Goal: Obtain resource: Obtain resource

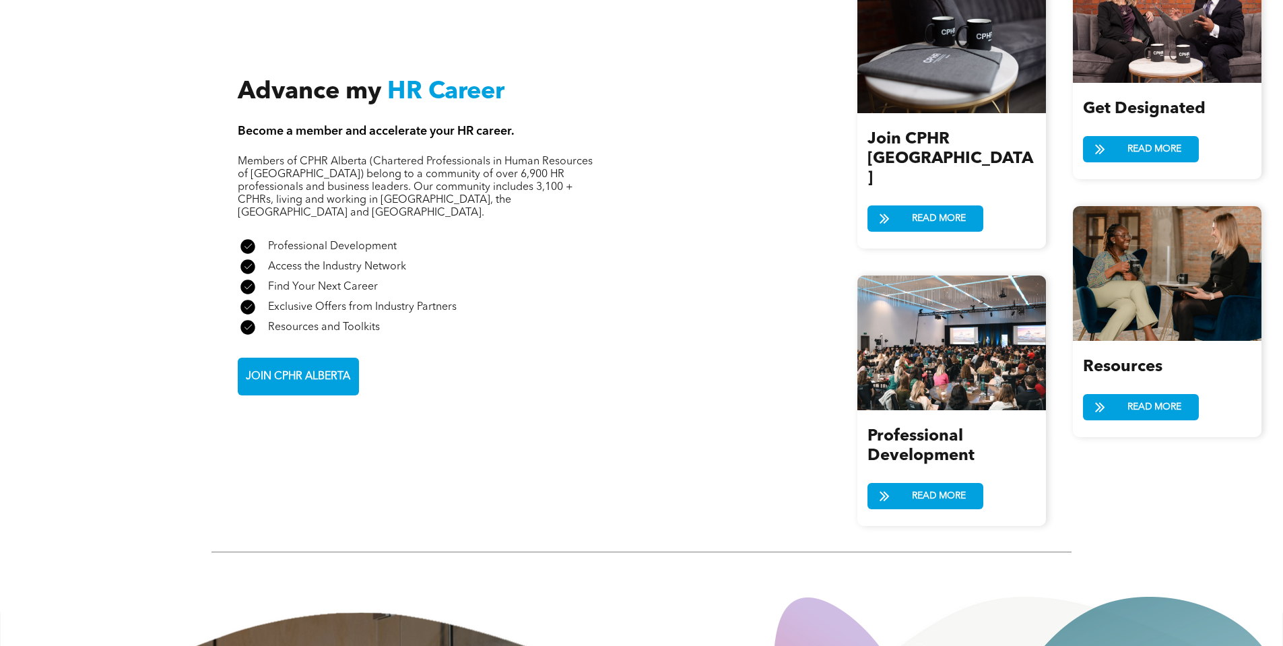
scroll to position [2559, 0]
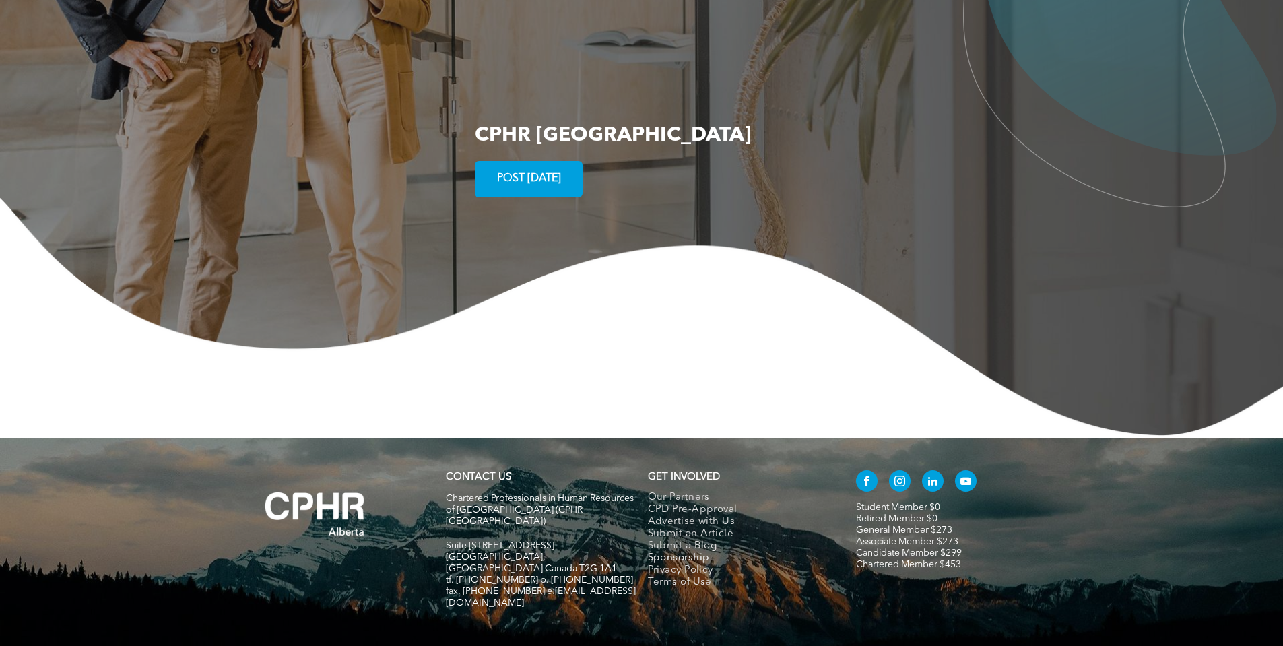
click at [701, 552] on span "Sponsorship" at bounding box center [679, 558] width 62 height 12
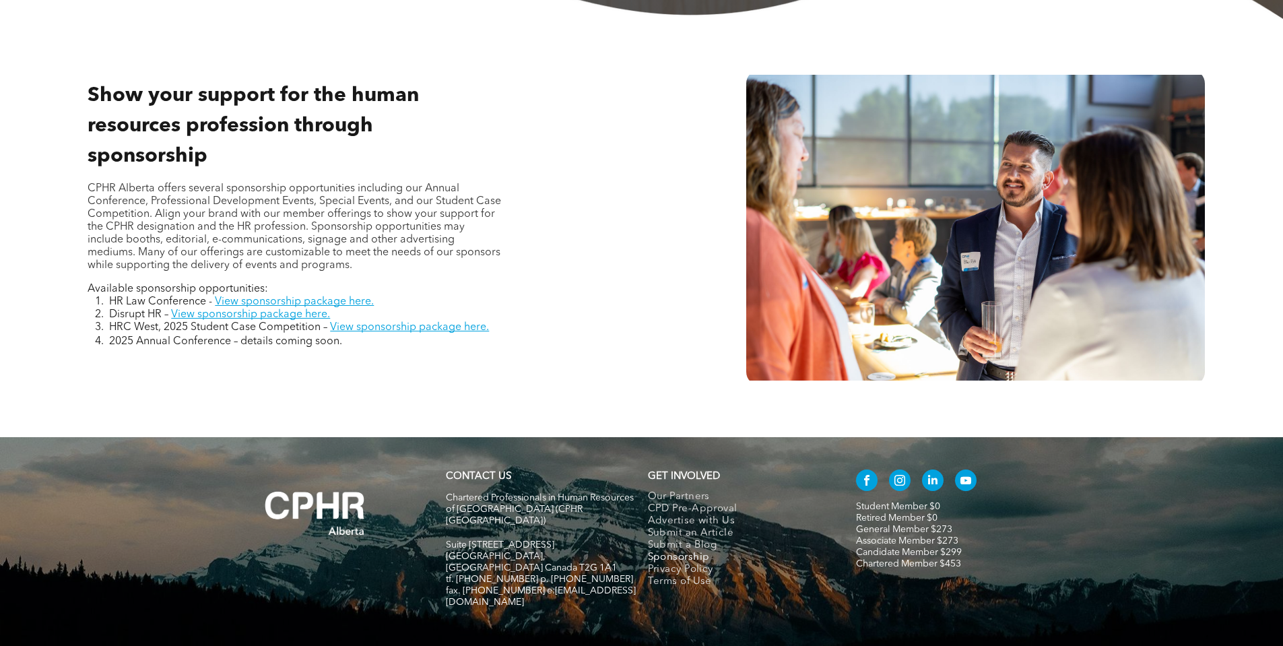
scroll to position [605, 0]
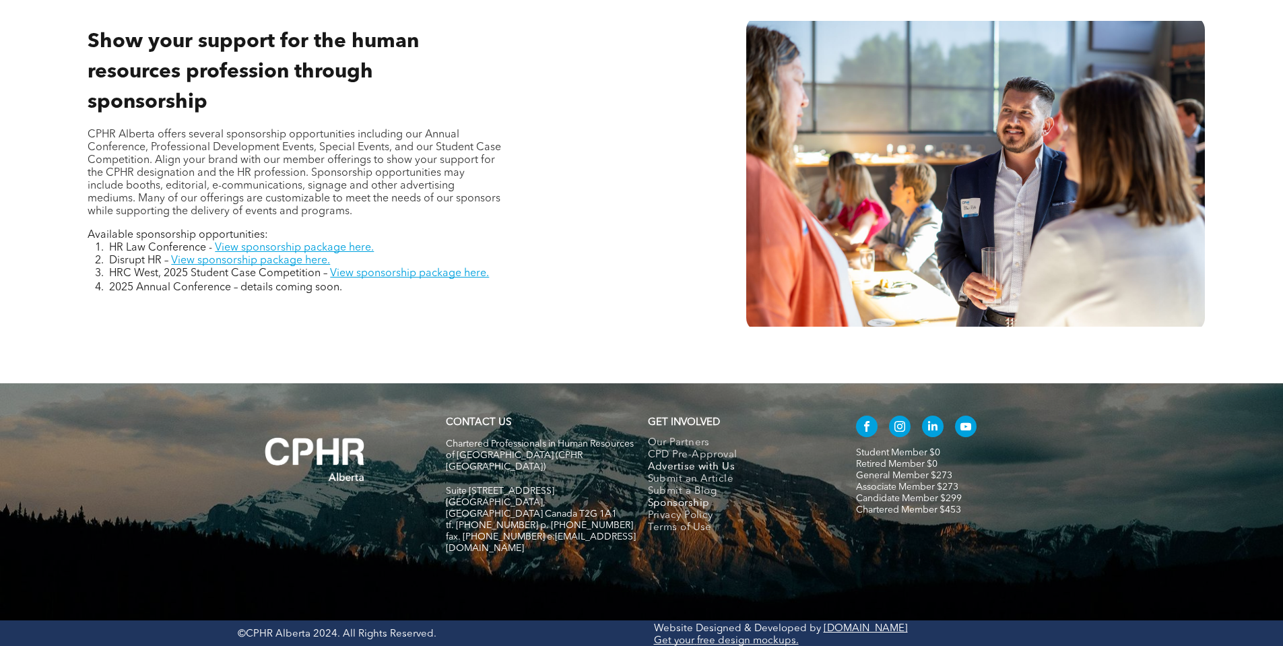
click at [707, 470] on span "Advertise with Us" at bounding box center [692, 467] width 88 height 12
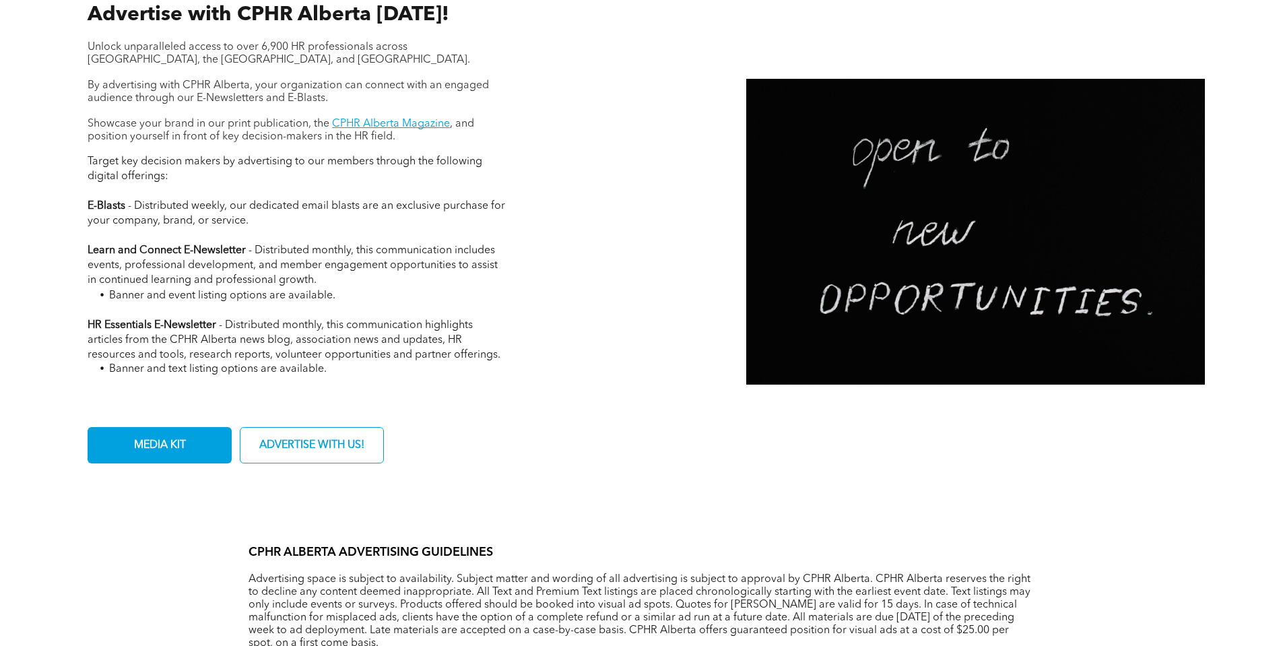
scroll to position [539, 0]
click at [183, 441] on span "MEDIA KIT" at bounding box center [159, 446] width 61 height 26
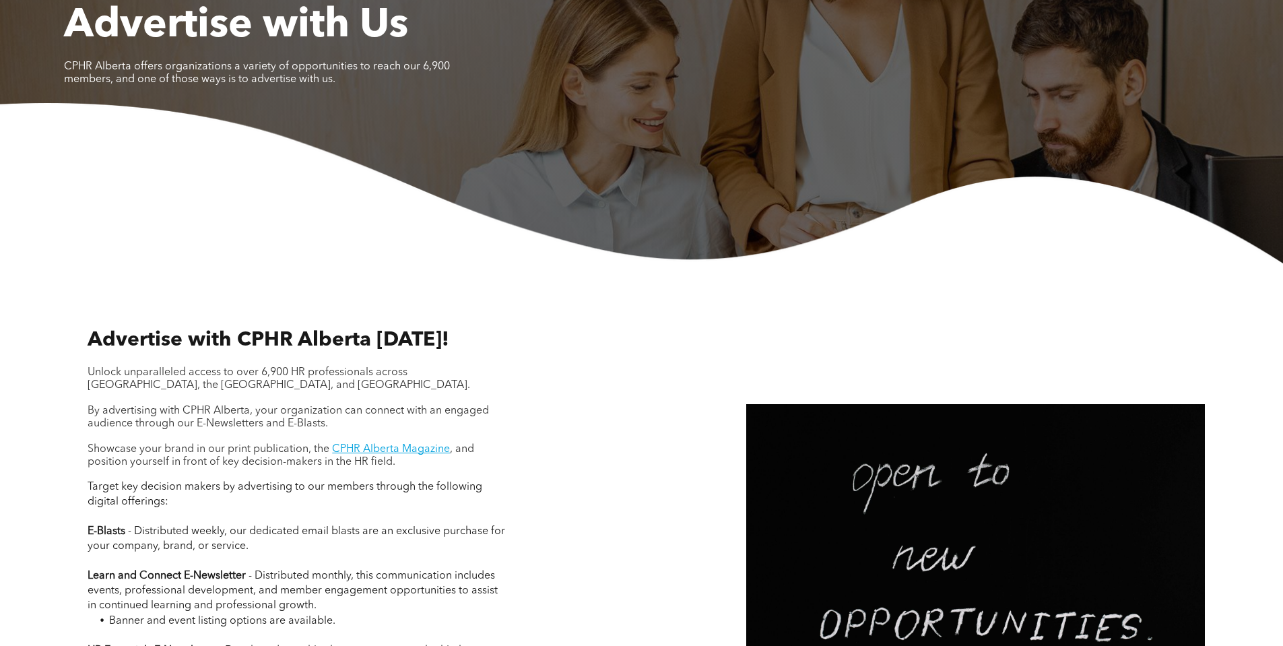
scroll to position [0, 0]
